Goal: Use online tool/utility: Use online tool/utility

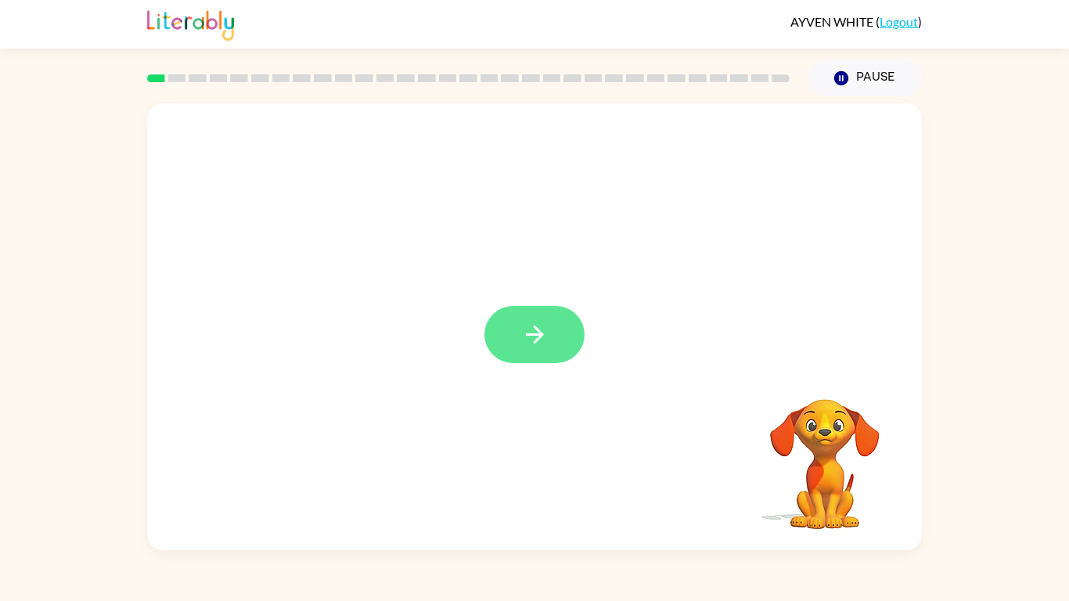
click at [542, 342] on icon "button" at bounding box center [534, 334] width 27 height 27
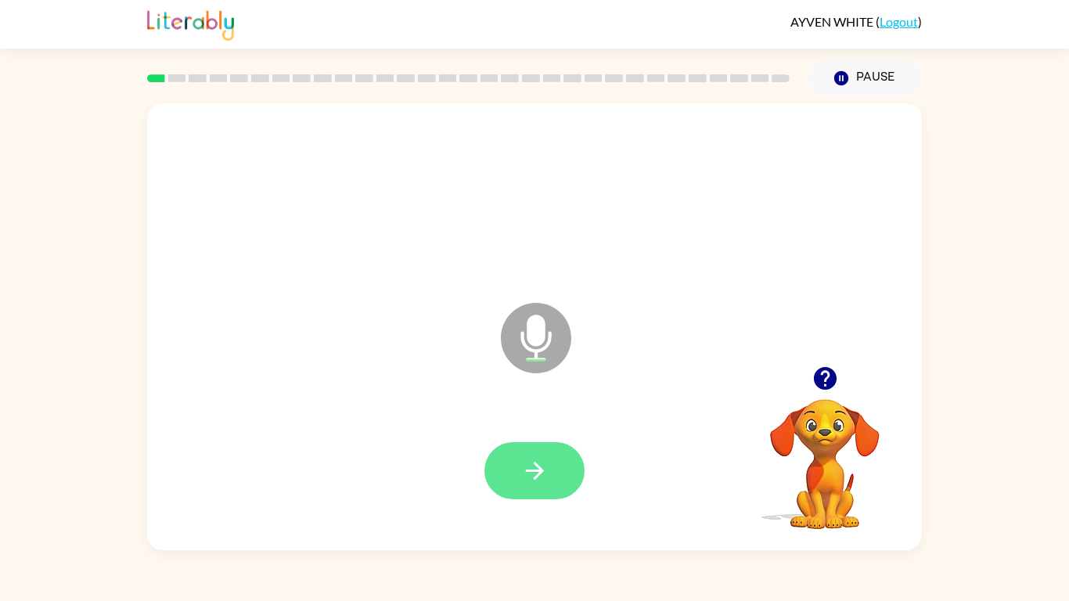
click at [539, 461] on icon "button" at bounding box center [534, 470] width 27 height 27
click at [548, 468] on icon "button" at bounding box center [534, 470] width 27 height 27
click at [536, 460] on icon "button" at bounding box center [534, 470] width 27 height 27
click at [551, 467] on button "button" at bounding box center [535, 470] width 100 height 57
click at [548, 468] on icon "button" at bounding box center [534, 470] width 27 height 27
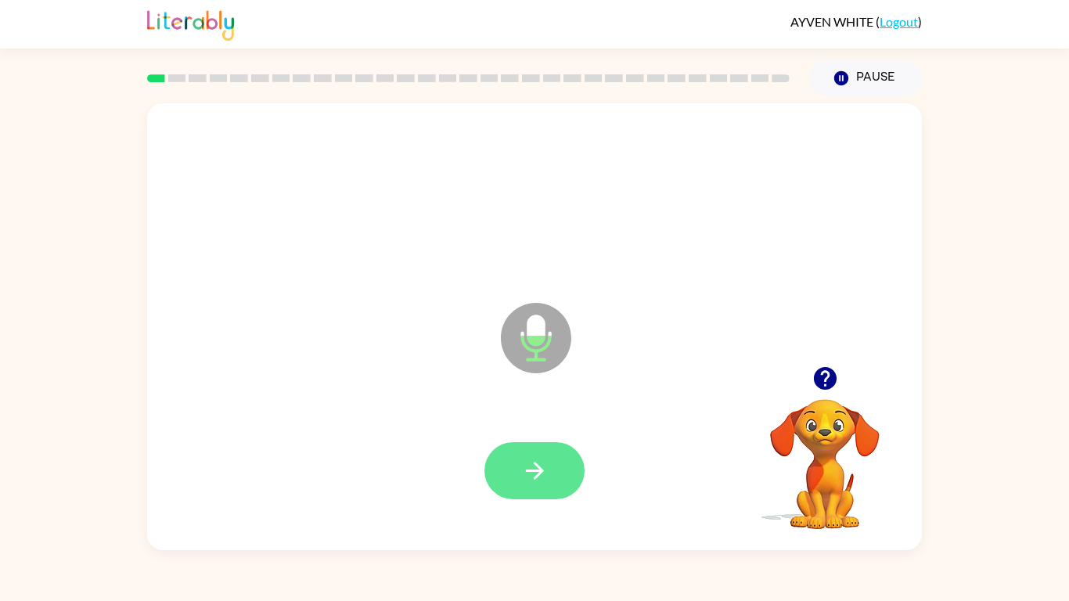
click at [537, 468] on icon "button" at bounding box center [534, 471] width 18 height 18
click at [514, 468] on button "button" at bounding box center [535, 470] width 100 height 57
click at [532, 454] on button "button" at bounding box center [535, 470] width 100 height 57
click at [530, 468] on div at bounding box center [535, 470] width 100 height 57
click at [514, 468] on button "button" at bounding box center [535, 470] width 100 height 57
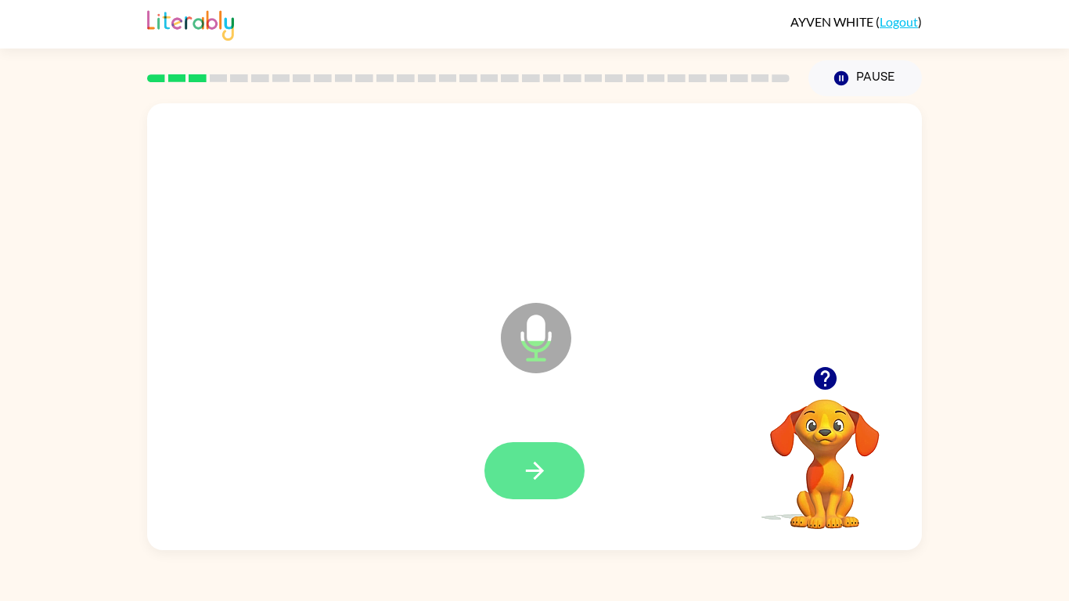
click at [520, 467] on button "button" at bounding box center [535, 470] width 100 height 57
click at [828, 376] on icon "button" at bounding box center [825, 378] width 27 height 27
click at [521, 459] on icon "button" at bounding box center [534, 470] width 27 height 27
click at [528, 459] on icon "button" at bounding box center [534, 470] width 27 height 27
click at [514, 468] on button "button" at bounding box center [535, 470] width 100 height 57
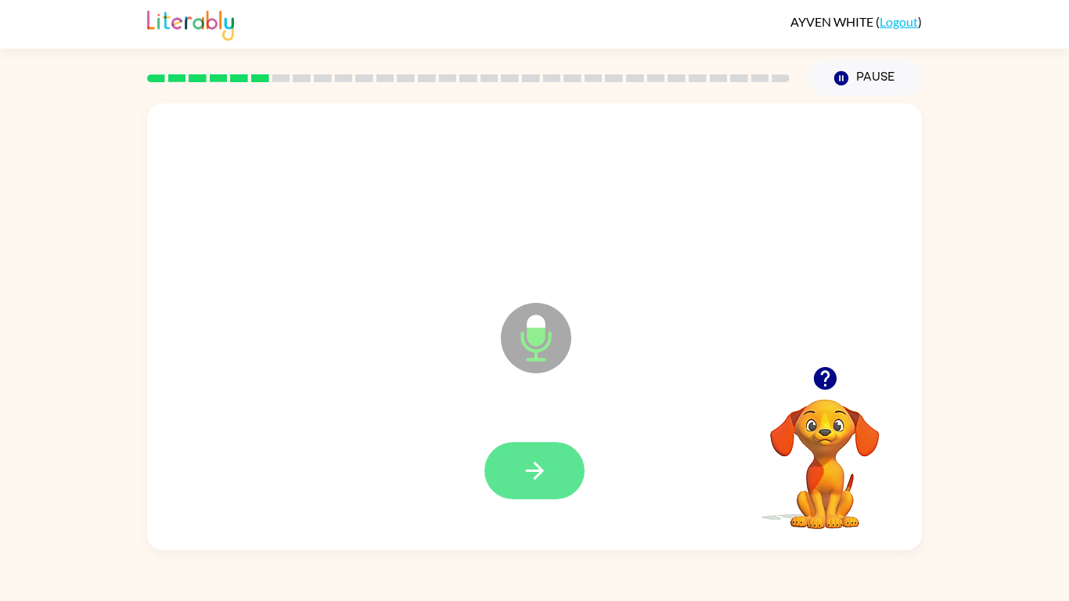
click at [539, 457] on icon "button" at bounding box center [534, 470] width 27 height 27
click at [539, 468] on icon "button" at bounding box center [534, 471] width 18 height 18
click at [544, 468] on icon "button" at bounding box center [534, 470] width 27 height 27
click at [529, 462] on icon "button" at bounding box center [534, 470] width 27 height 27
click at [537, 468] on button "button" at bounding box center [535, 470] width 100 height 57
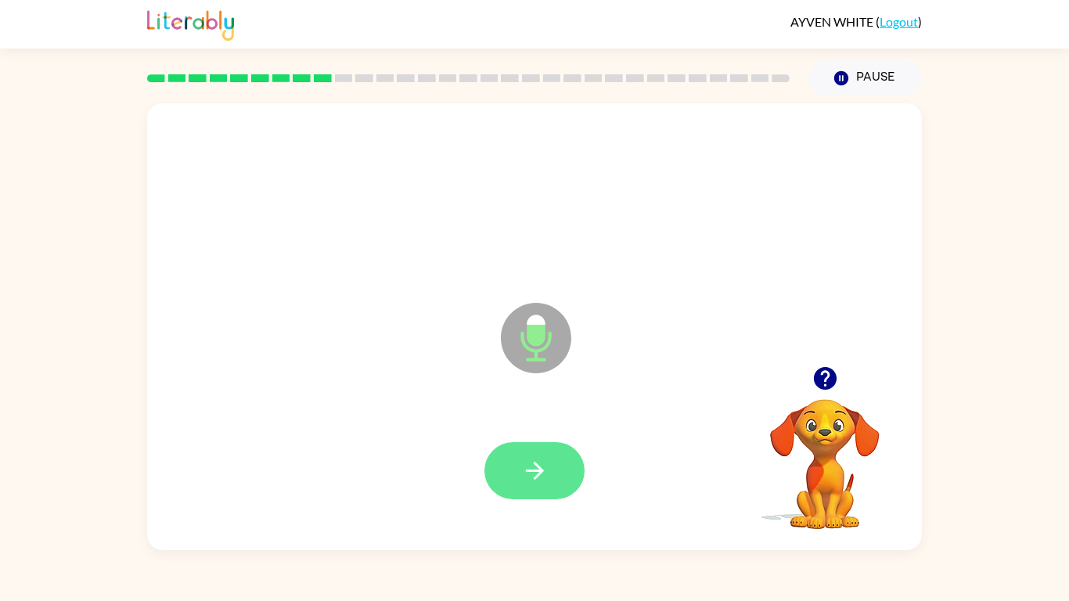
click at [524, 468] on icon "button" at bounding box center [534, 470] width 27 height 27
click at [524, 451] on button "button" at bounding box center [535, 470] width 100 height 57
click at [517, 450] on button "button" at bounding box center [535, 470] width 100 height 57
click at [552, 449] on button "button" at bounding box center [535, 470] width 100 height 57
click at [543, 460] on icon "button" at bounding box center [534, 470] width 27 height 27
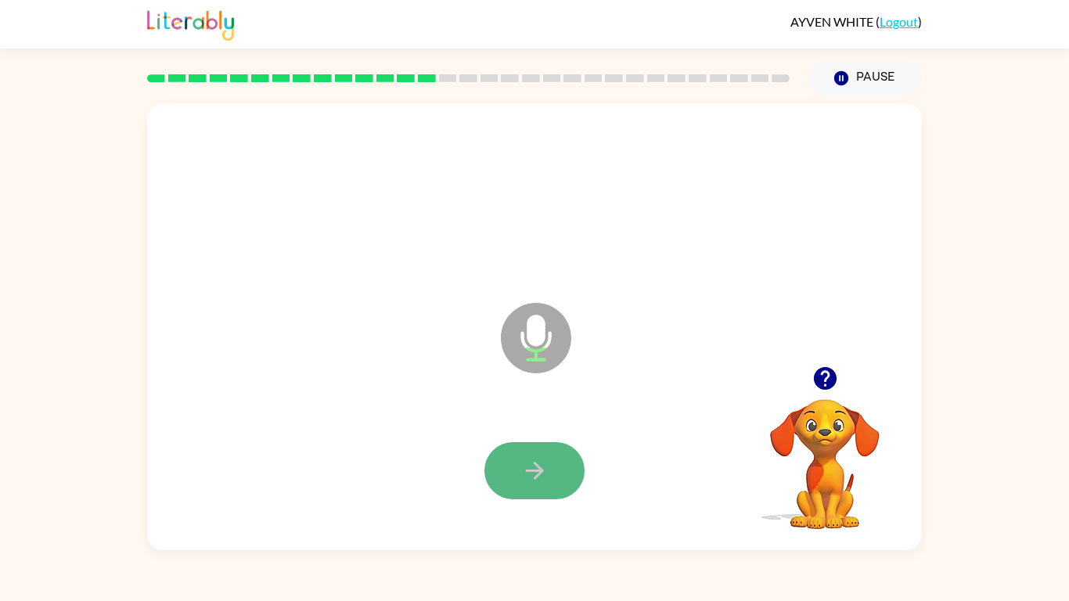
click at [542, 468] on icon "button" at bounding box center [534, 470] width 27 height 27
click at [535, 463] on icon "button" at bounding box center [534, 471] width 18 height 18
click at [545, 464] on icon "button" at bounding box center [534, 470] width 27 height 27
click at [510, 468] on button "button" at bounding box center [535, 470] width 100 height 57
click at [554, 468] on button "button" at bounding box center [535, 470] width 100 height 57
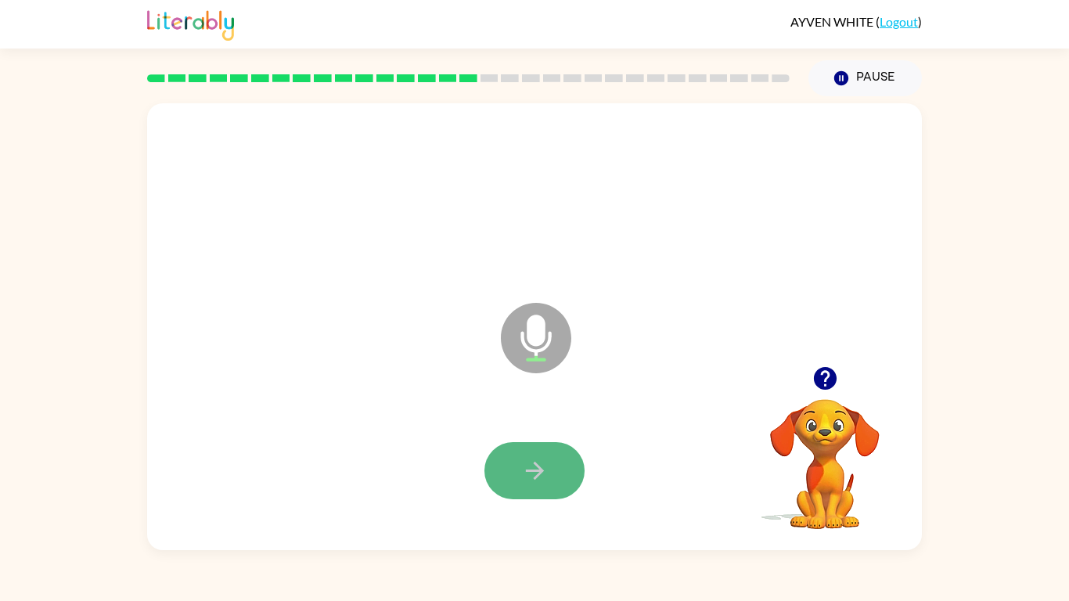
click at [564, 468] on button "button" at bounding box center [535, 470] width 100 height 57
click at [528, 468] on button "button" at bounding box center [535, 470] width 100 height 57
click at [557, 461] on button "button" at bounding box center [535, 470] width 100 height 57
click at [559, 468] on button "button" at bounding box center [535, 470] width 100 height 57
click at [553, 468] on button "button" at bounding box center [535, 470] width 100 height 57
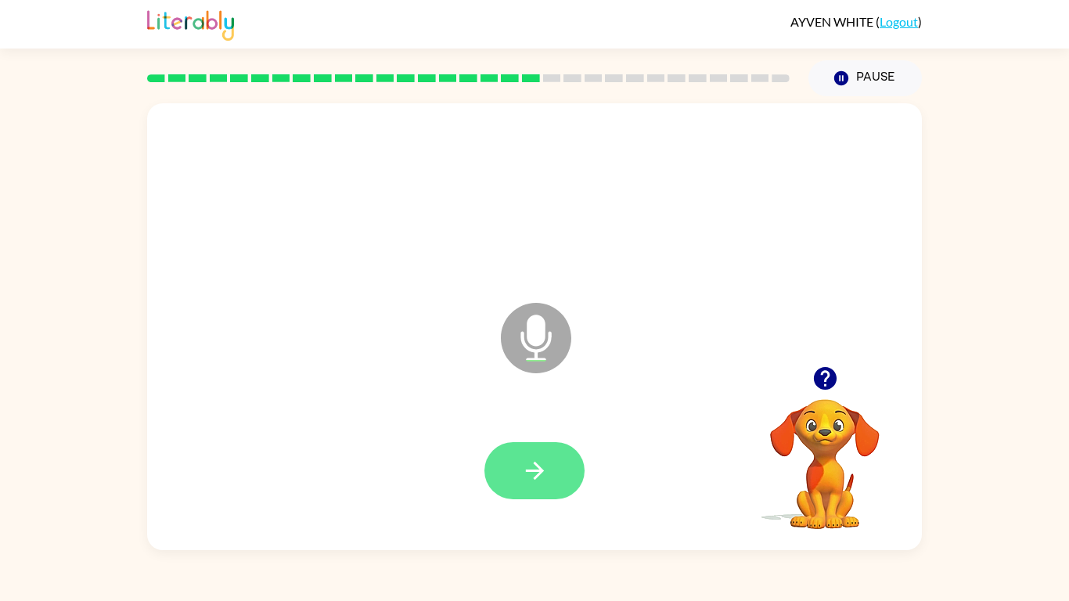
click at [557, 468] on button "button" at bounding box center [535, 470] width 100 height 57
click at [529, 468] on icon "button" at bounding box center [534, 470] width 27 height 27
click at [544, 468] on icon "button" at bounding box center [534, 470] width 27 height 27
click at [553, 445] on button "button" at bounding box center [535, 470] width 100 height 57
click at [524, 468] on icon "button" at bounding box center [534, 470] width 27 height 27
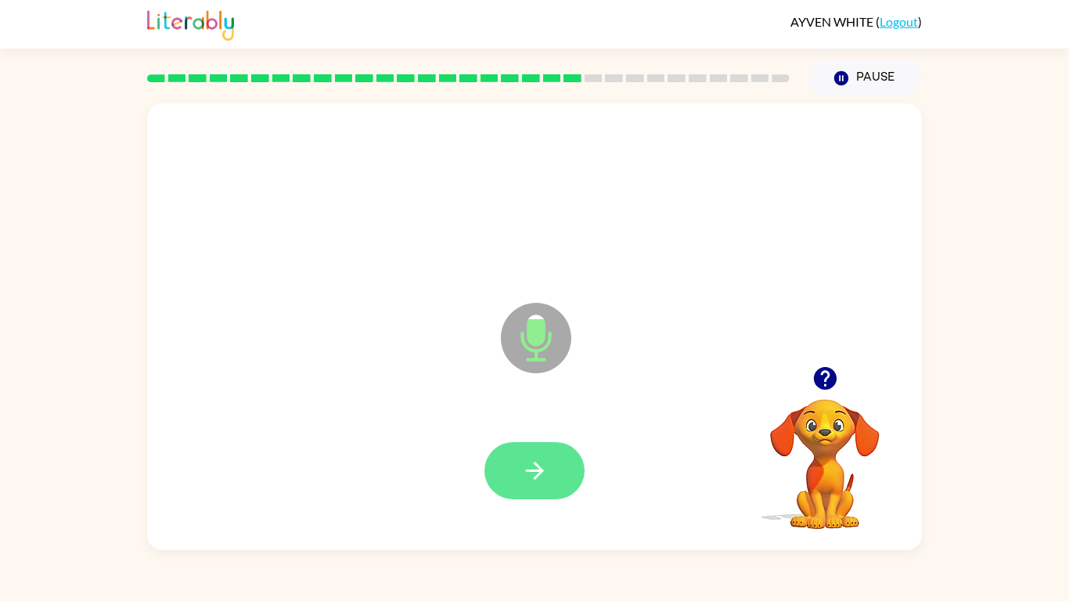
click at [528, 467] on icon "button" at bounding box center [534, 470] width 27 height 27
click at [531, 468] on icon "button" at bounding box center [534, 470] width 27 height 27
click at [539, 468] on icon "button" at bounding box center [534, 471] width 18 height 18
click at [531, 468] on icon "button" at bounding box center [534, 470] width 27 height 27
click at [496, 443] on div at bounding box center [535, 470] width 100 height 57
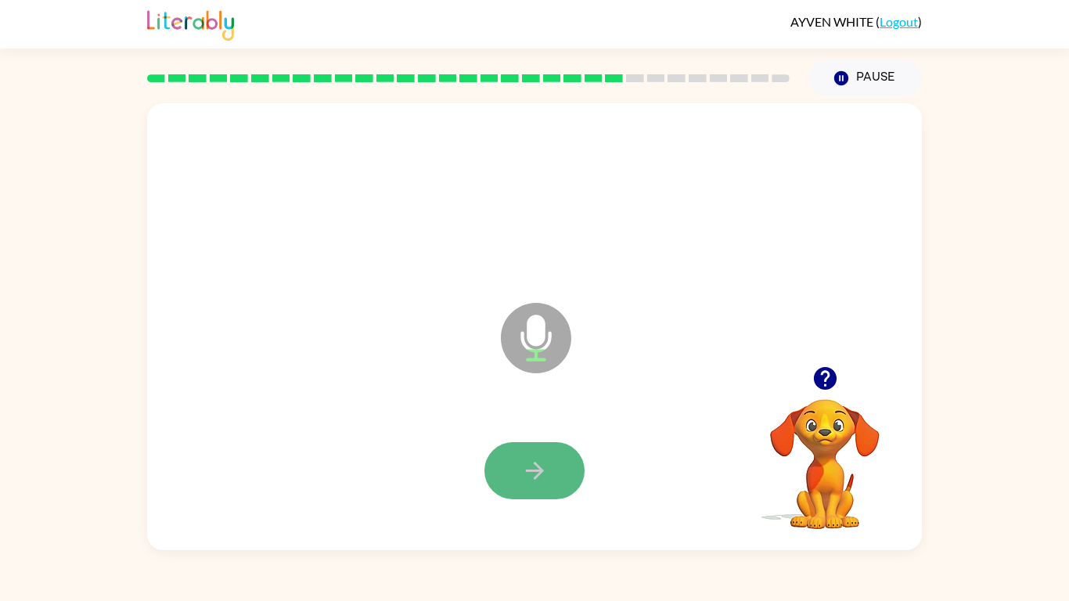
click at [529, 453] on button "button" at bounding box center [535, 470] width 100 height 57
click at [534, 468] on icon "button" at bounding box center [534, 470] width 27 height 27
click at [554, 442] on button "button" at bounding box center [535, 470] width 100 height 57
click at [554, 468] on button "button" at bounding box center [535, 470] width 100 height 57
click at [553, 468] on button "button" at bounding box center [535, 470] width 100 height 57
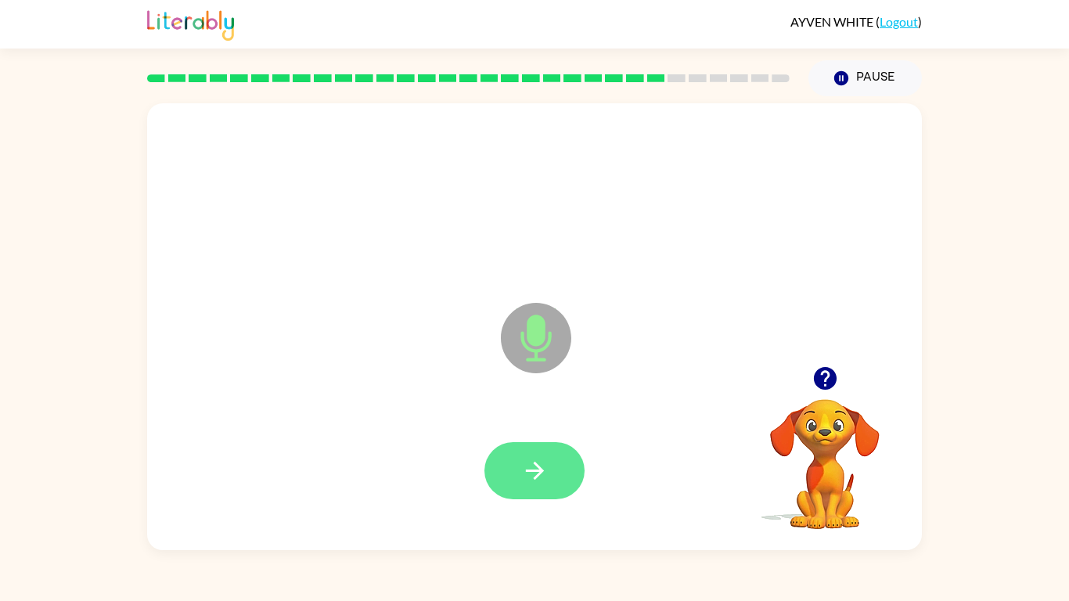
click at [529, 468] on icon "button" at bounding box center [534, 470] width 27 height 27
click at [529, 457] on icon "button" at bounding box center [534, 470] width 27 height 27
click at [528, 465] on icon "button" at bounding box center [534, 470] width 27 height 27
click at [533, 468] on button "button" at bounding box center [535, 470] width 100 height 57
click at [535, 468] on button "button" at bounding box center [535, 470] width 100 height 57
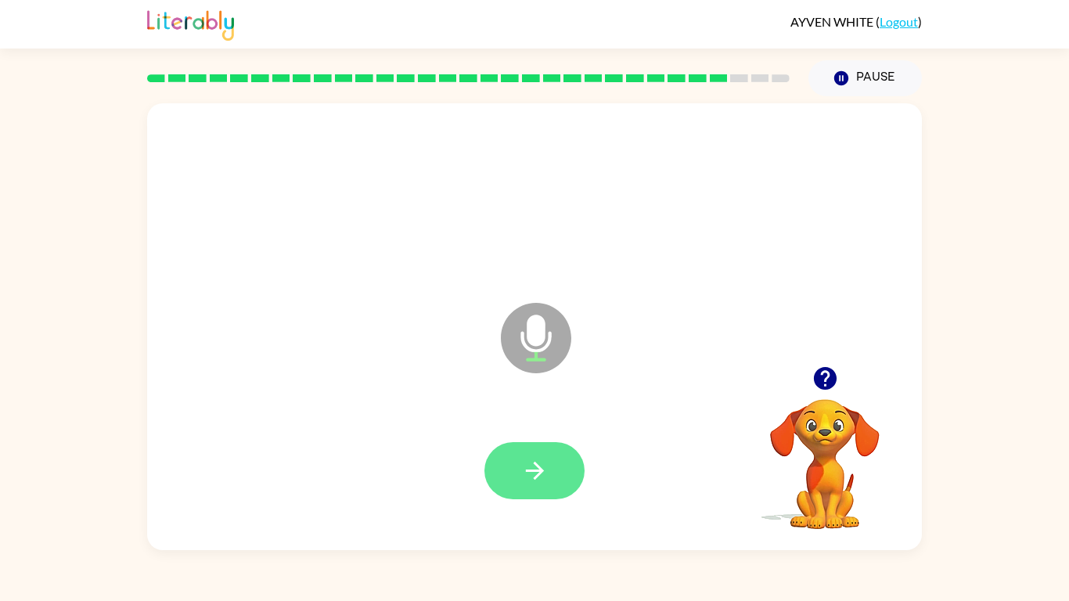
click at [544, 460] on icon "button" at bounding box center [534, 470] width 27 height 27
click at [536, 468] on icon "button" at bounding box center [534, 471] width 18 height 18
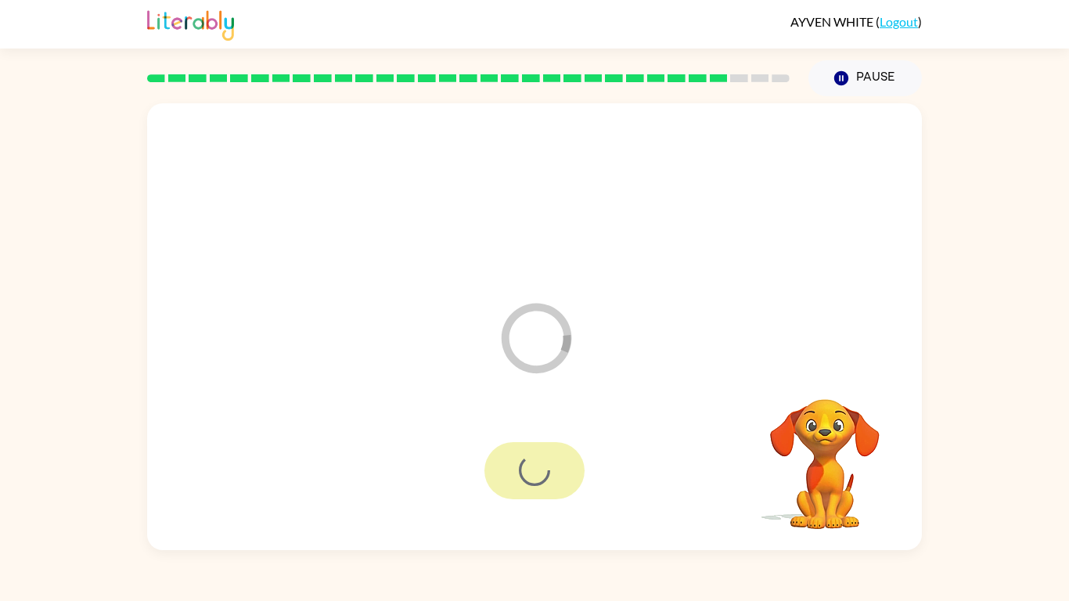
click at [539, 468] on div at bounding box center [535, 470] width 100 height 57
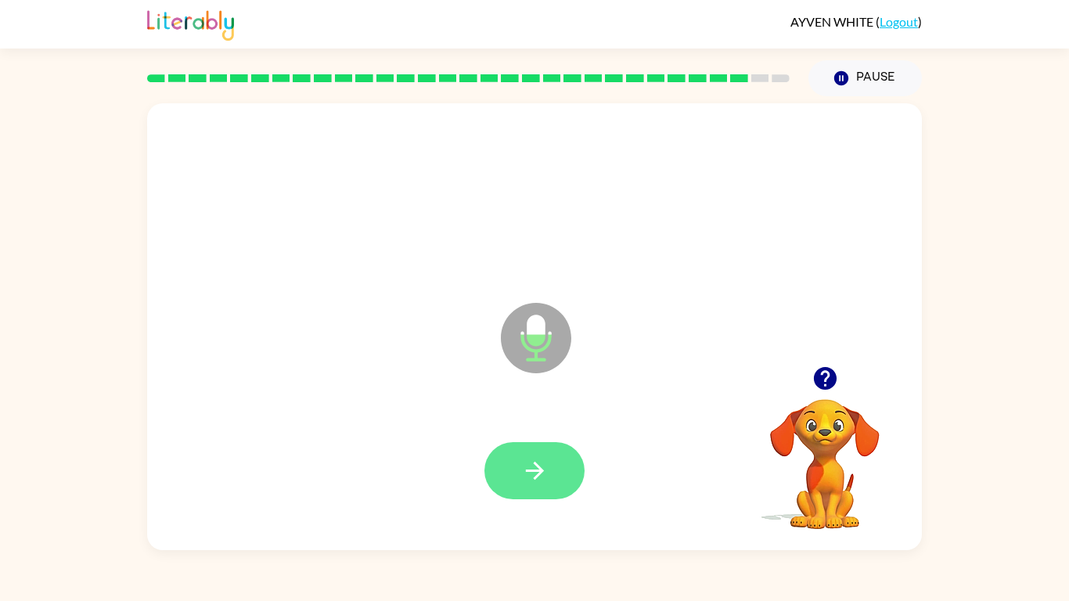
click at [535, 453] on button "button" at bounding box center [535, 470] width 100 height 57
click at [538, 468] on icon "button" at bounding box center [534, 470] width 27 height 27
click at [516, 449] on button "button" at bounding box center [535, 470] width 100 height 57
click at [556, 453] on button "button" at bounding box center [535, 470] width 100 height 57
